Goal: Information Seeking & Learning: Learn about a topic

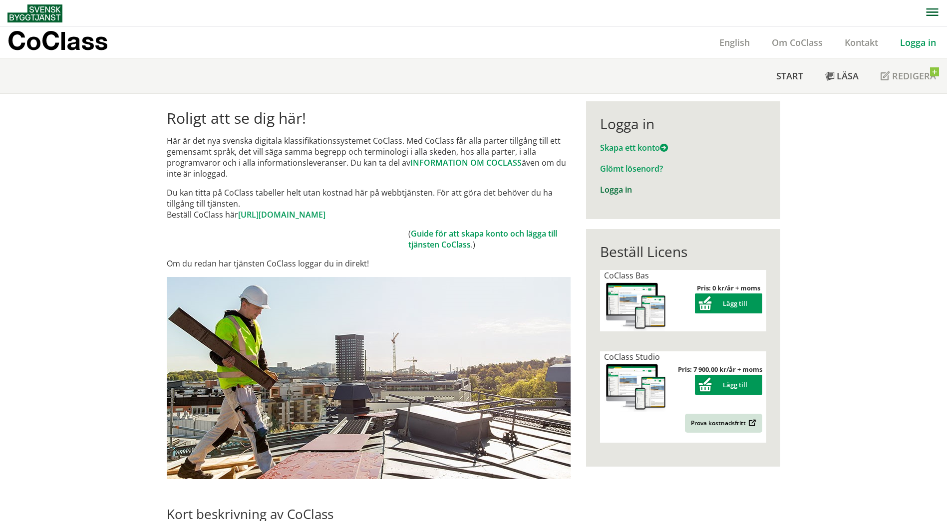
click at [615, 189] on link "Logga in" at bounding box center [616, 189] width 32 height 11
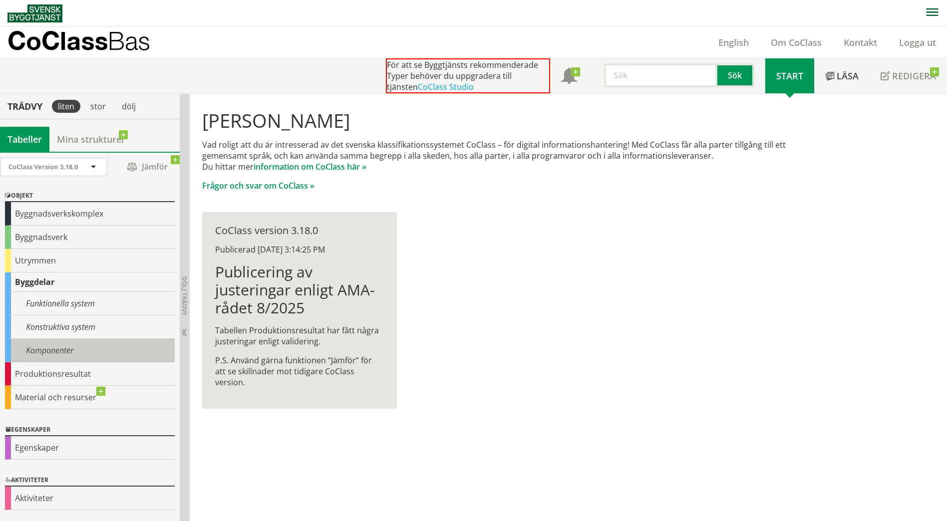
click at [118, 347] on div "Komponenter" at bounding box center [90, 350] width 170 height 23
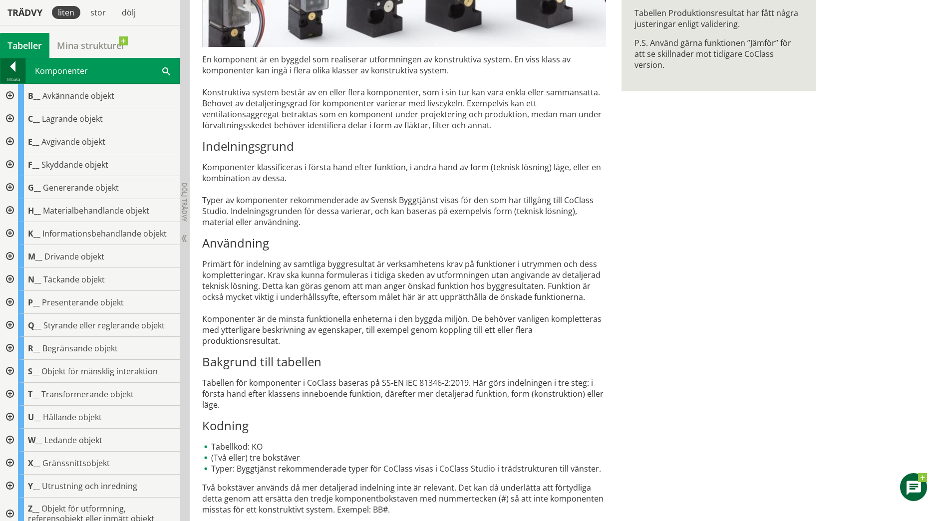
click at [14, 64] on div at bounding box center [12, 68] width 25 height 14
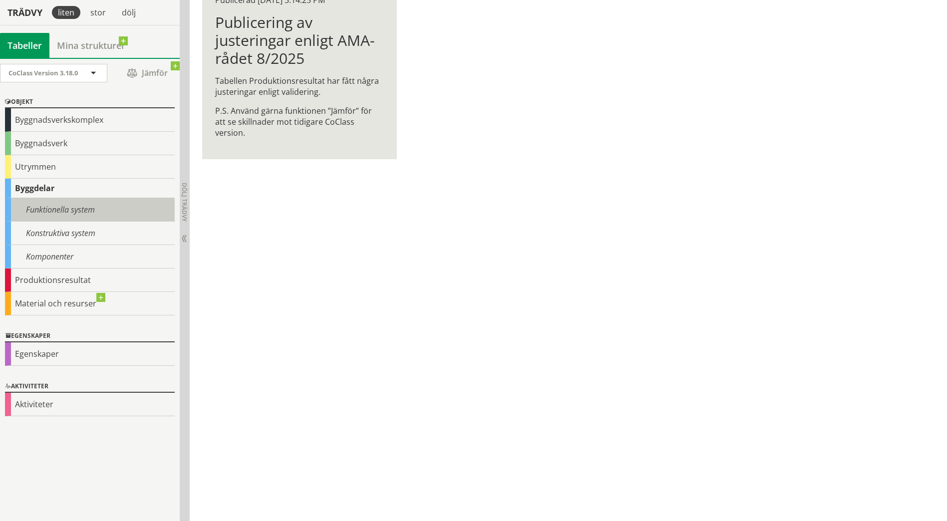
click at [110, 213] on div "Funktionella system" at bounding box center [90, 209] width 170 height 23
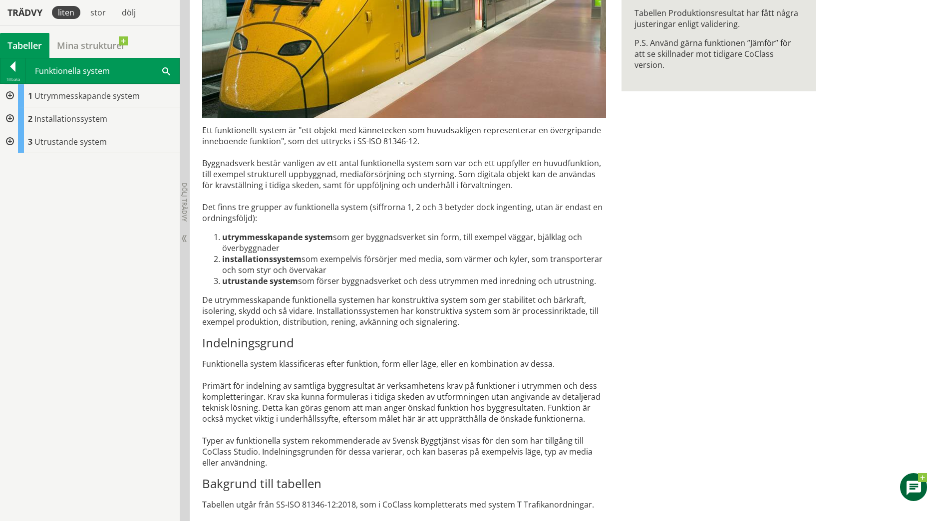
click at [106, 230] on div "1 Utrymmesskapande system 2 Installationssystem 3 Utrustande system" at bounding box center [90, 302] width 180 height 437
click at [15, 66] on div at bounding box center [12, 68] width 25 height 14
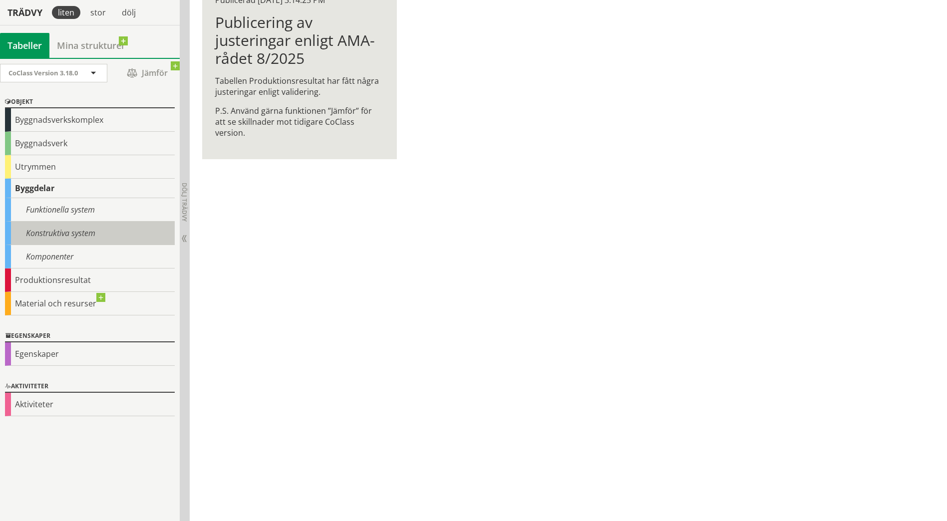
click at [106, 240] on div "Konstruktiva system" at bounding box center [90, 233] width 170 height 23
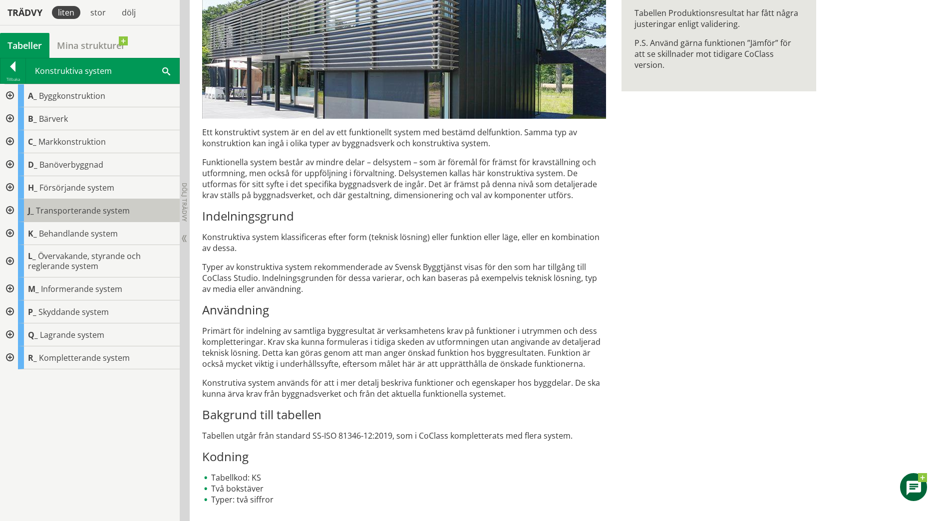
click at [121, 212] on span "Transporterande system" at bounding box center [83, 210] width 94 height 11
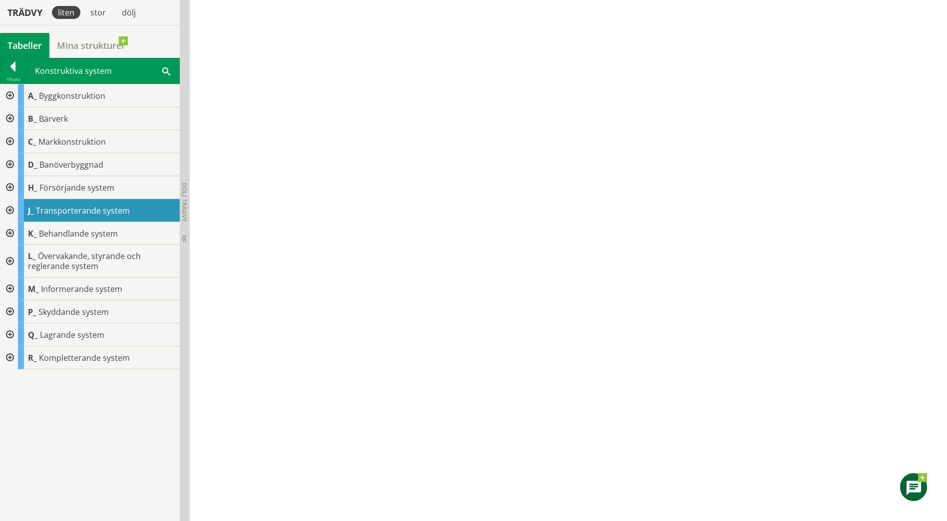
click at [11, 210] on div at bounding box center [9, 210] width 18 height 23
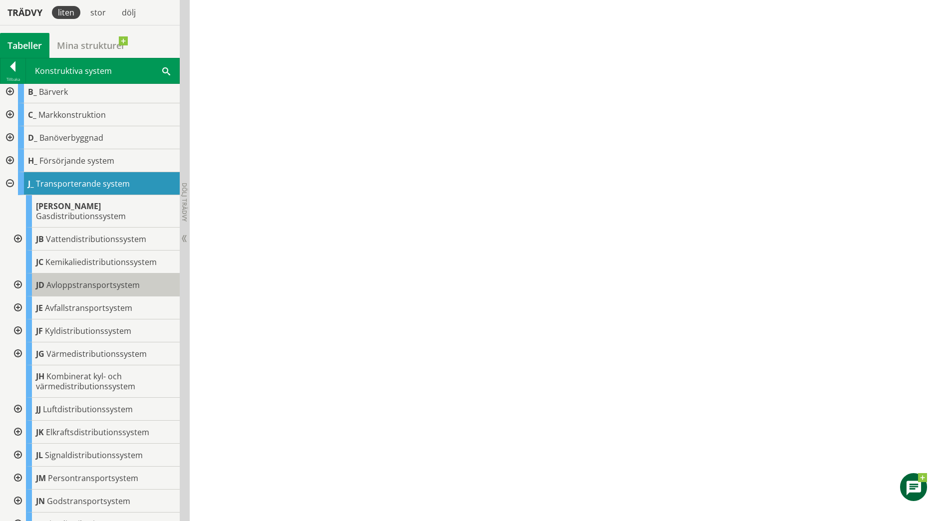
scroll to position [50, 0]
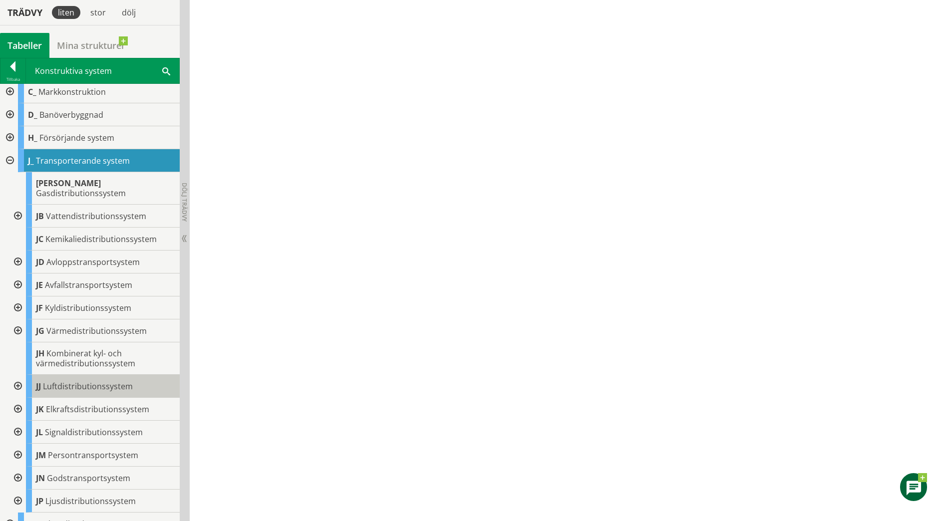
click at [113, 381] on span "Luftdistributionssystem" at bounding box center [88, 386] width 90 height 11
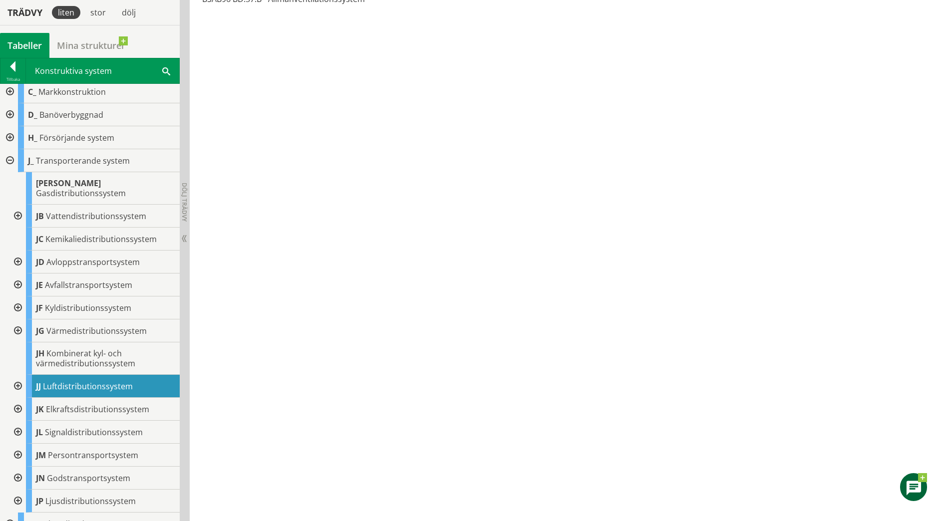
click at [16, 376] on div at bounding box center [17, 386] width 18 height 23
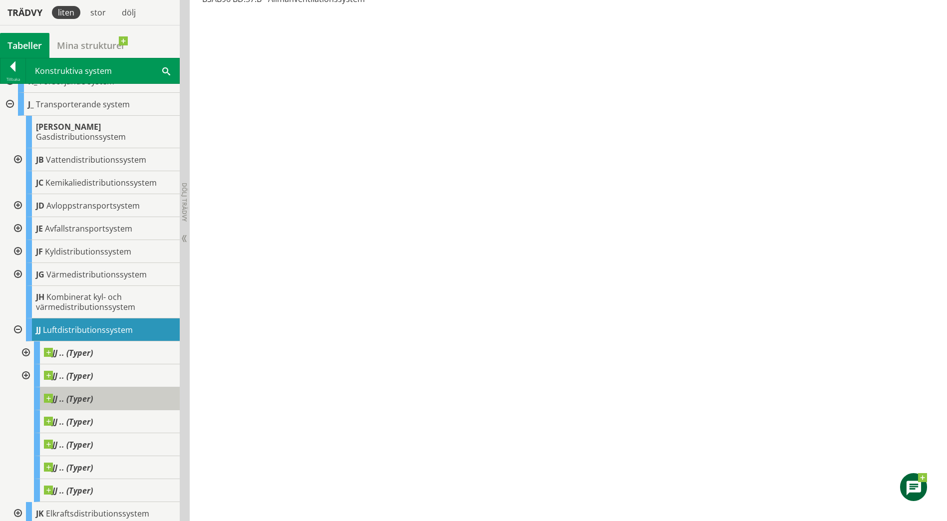
scroll to position [150, 0]
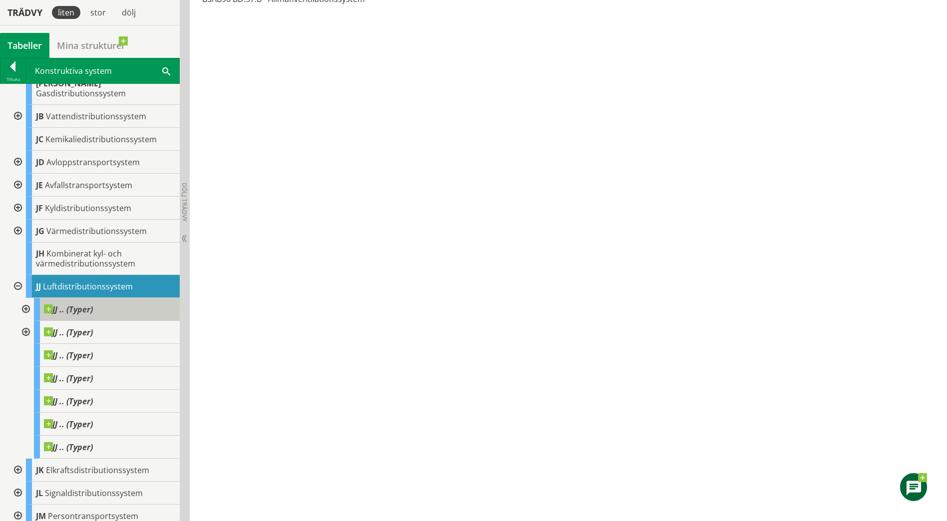
click at [107, 303] on div "JJ .. (Typer)" at bounding box center [107, 309] width 146 height 23
click at [26, 298] on div at bounding box center [25, 309] width 18 height 23
click at [92, 307] on div "JJ .. (Typer)" at bounding box center [107, 309] width 146 height 23
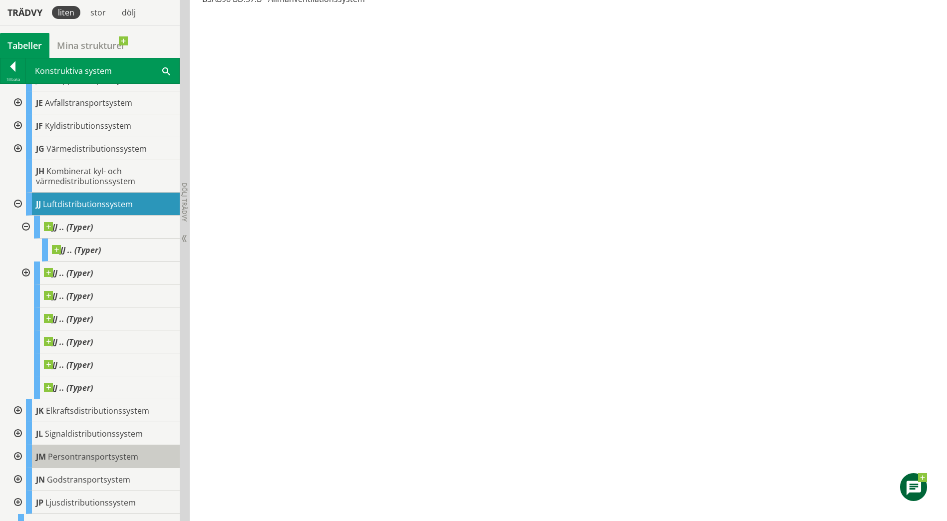
scroll to position [250, 0]
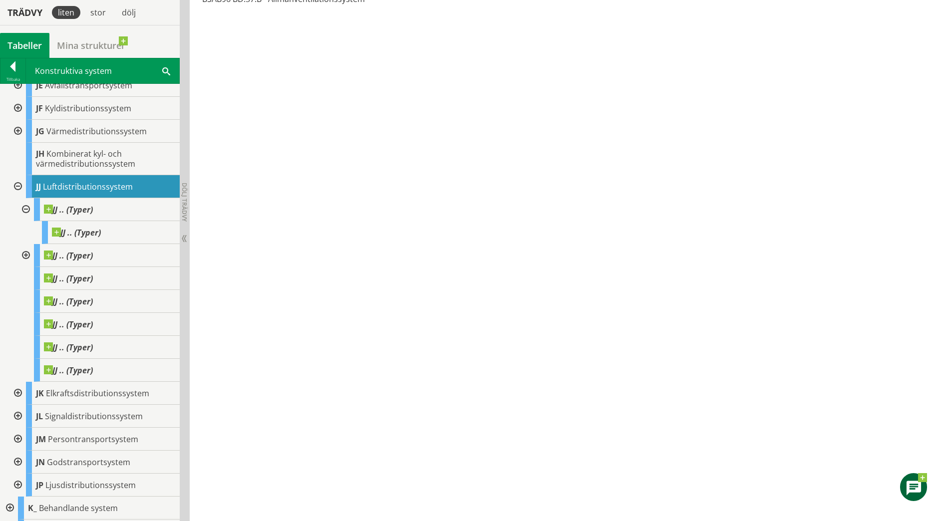
click at [23, 248] on div at bounding box center [25, 255] width 18 height 23
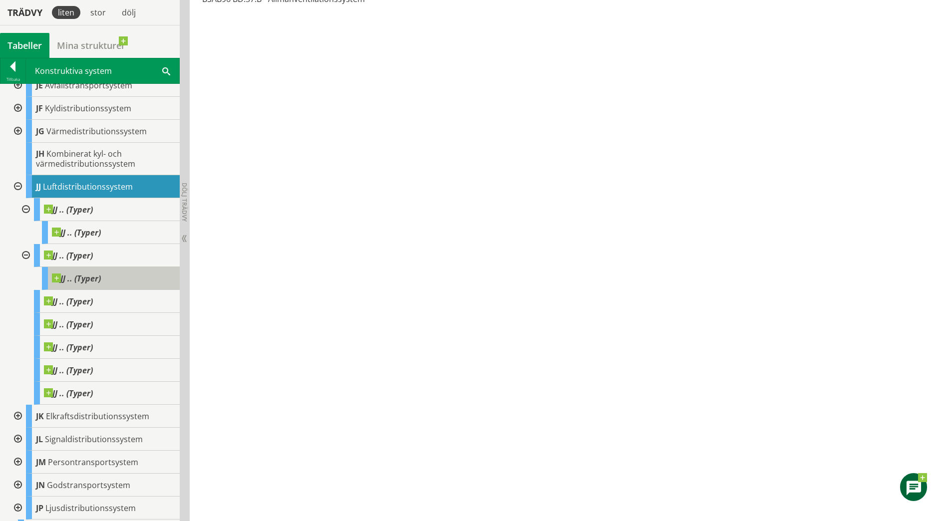
click at [81, 274] on span "JJ .. (Typer)" at bounding box center [76, 279] width 49 height 10
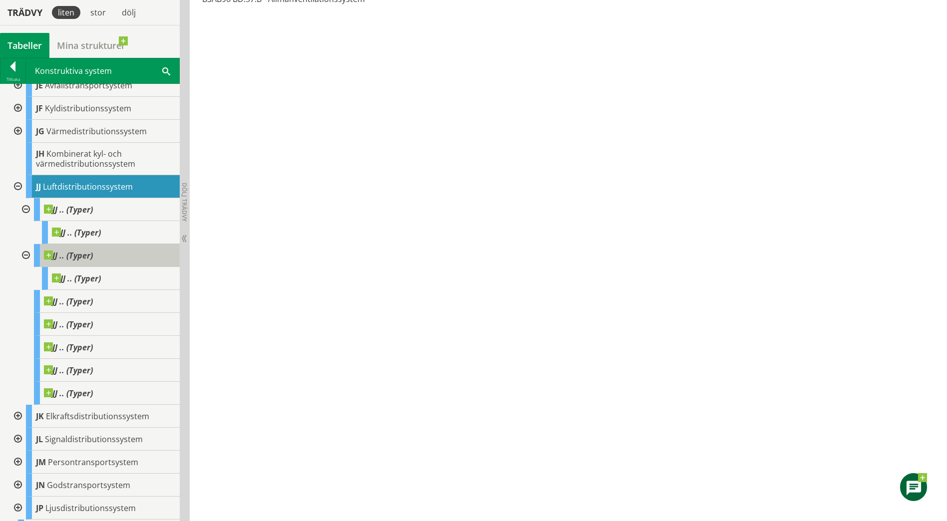
click at [120, 250] on div "JJ .. (Typer)" at bounding box center [107, 255] width 146 height 23
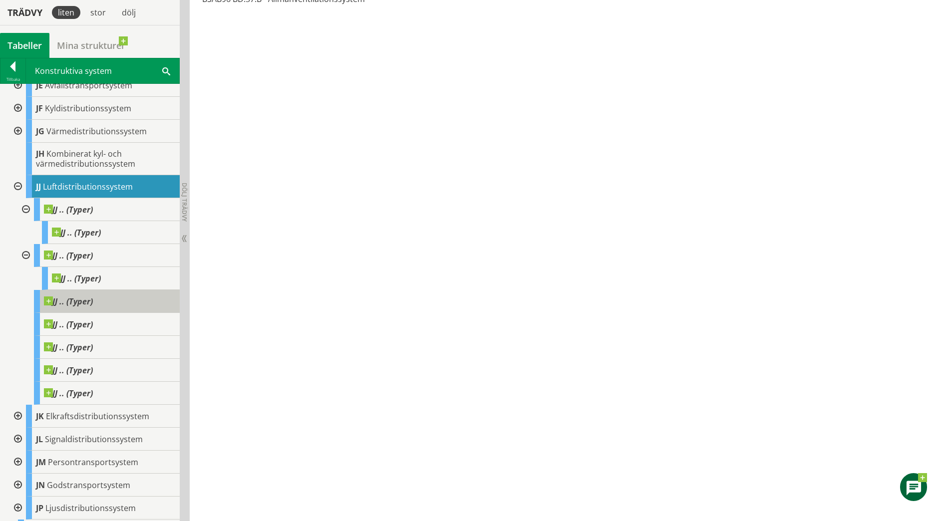
click at [77, 296] on span "JJ .. (Typer)" at bounding box center [68, 301] width 49 height 10
click at [93, 296] on span at bounding box center [93, 296] width 0 height 0
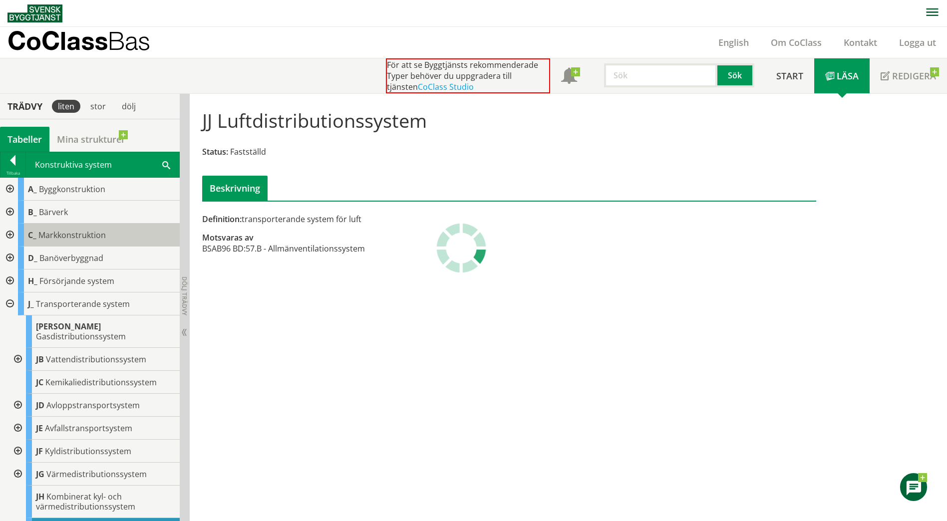
scroll to position [0, 0]
click at [639, 75] on input "text" at bounding box center [660, 75] width 113 height 24
type input "JJ01"
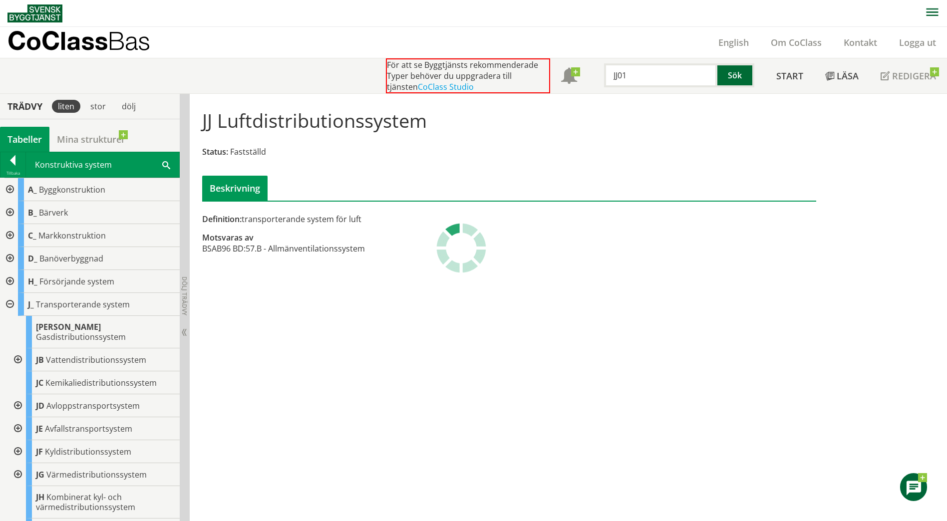
click at [744, 81] on button "Sök" at bounding box center [735, 75] width 37 height 24
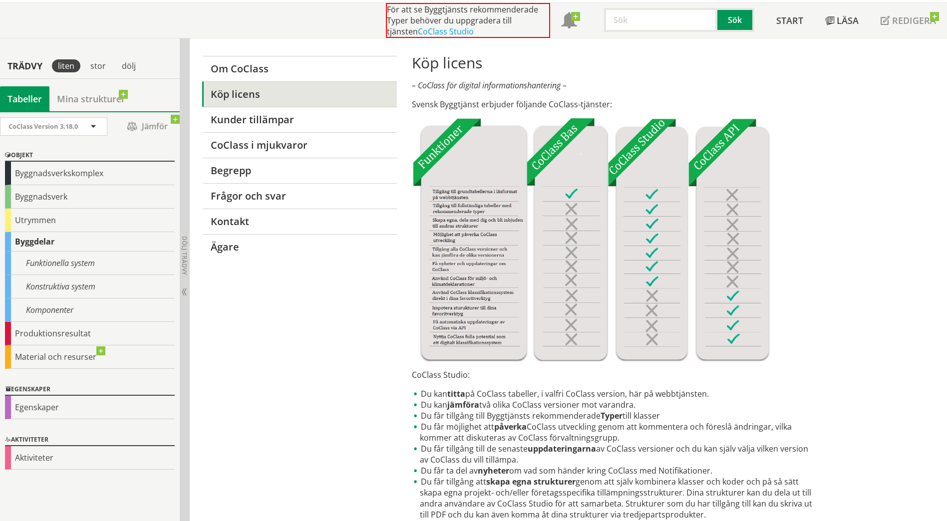
scroll to position [150, 0]
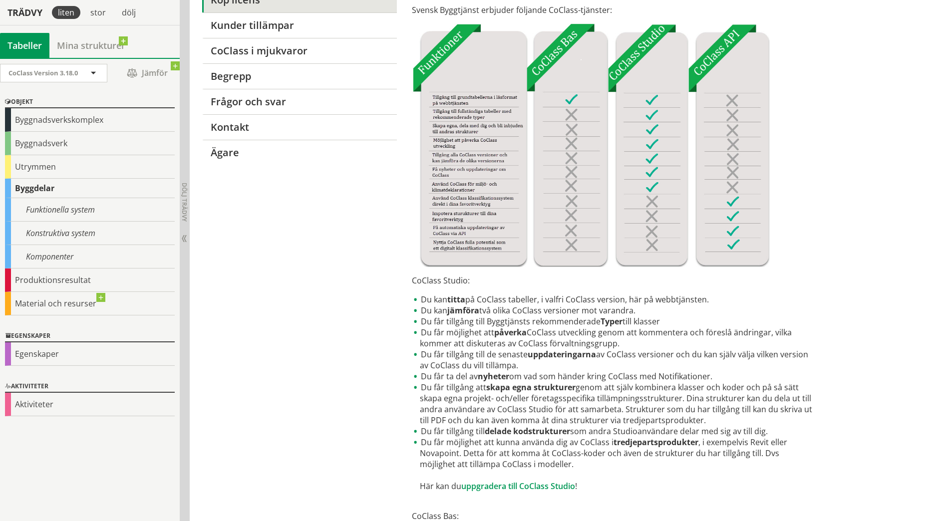
click at [68, 448] on div "CoClass Version 3.18.0 CoClass Version 3.18.0 CoClass Version 3.17.0 CoClass Ve…" at bounding box center [90, 289] width 180 height 463
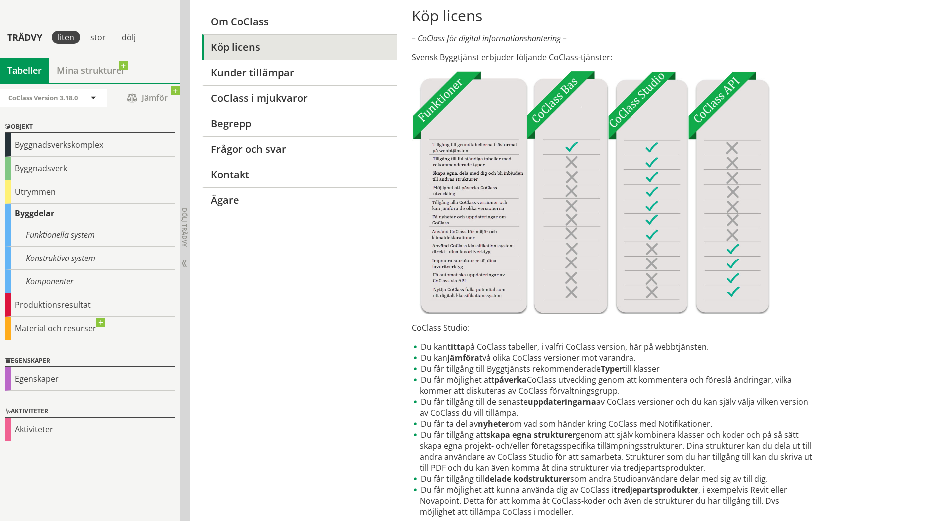
scroll to position [50, 0]
